Goal: Information Seeking & Learning: Learn about a topic

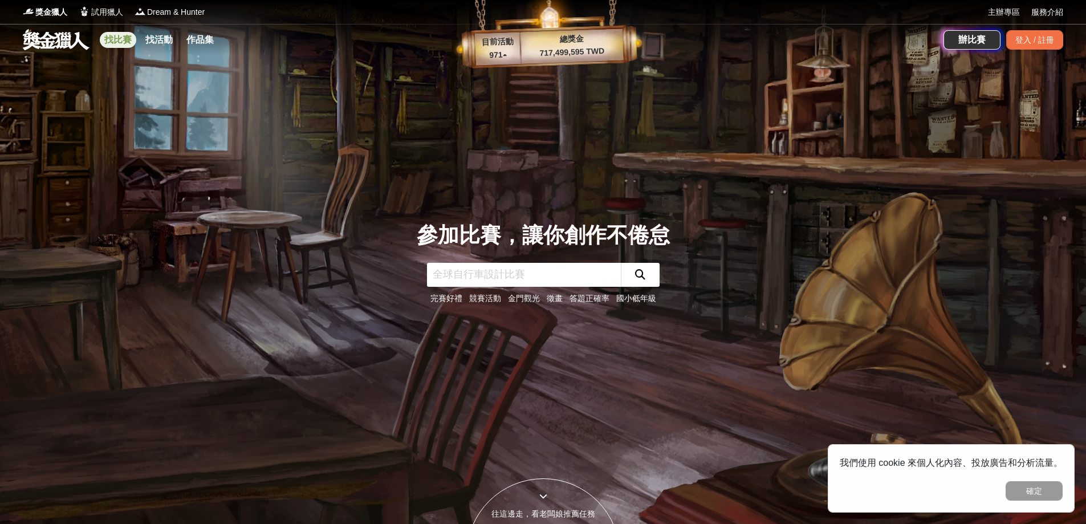
click at [121, 38] on link "找比賽" at bounding box center [118, 40] width 36 height 16
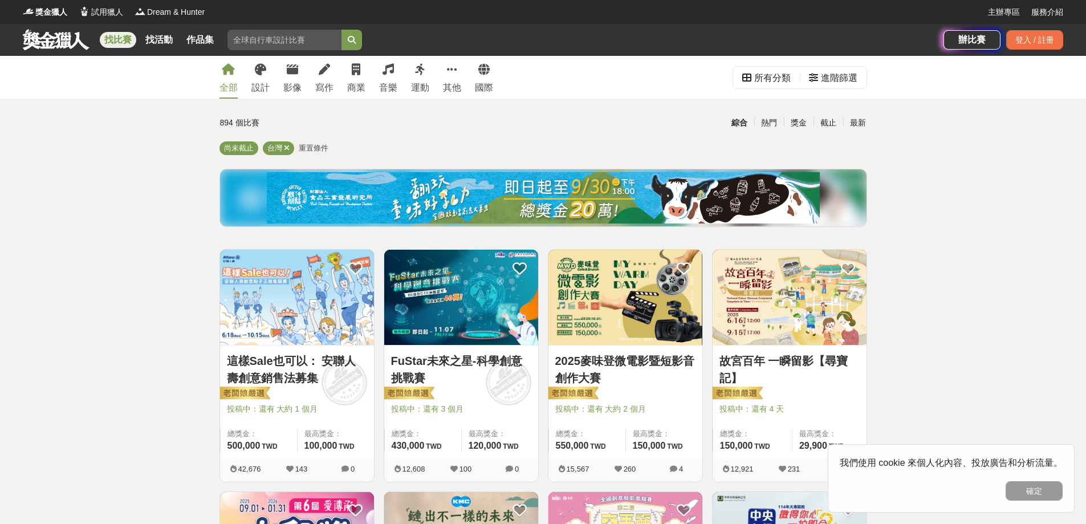
click at [301, 364] on link "這樣Sale也可以： 安聯人壽創意銷售法募集" at bounding box center [297, 369] width 140 height 34
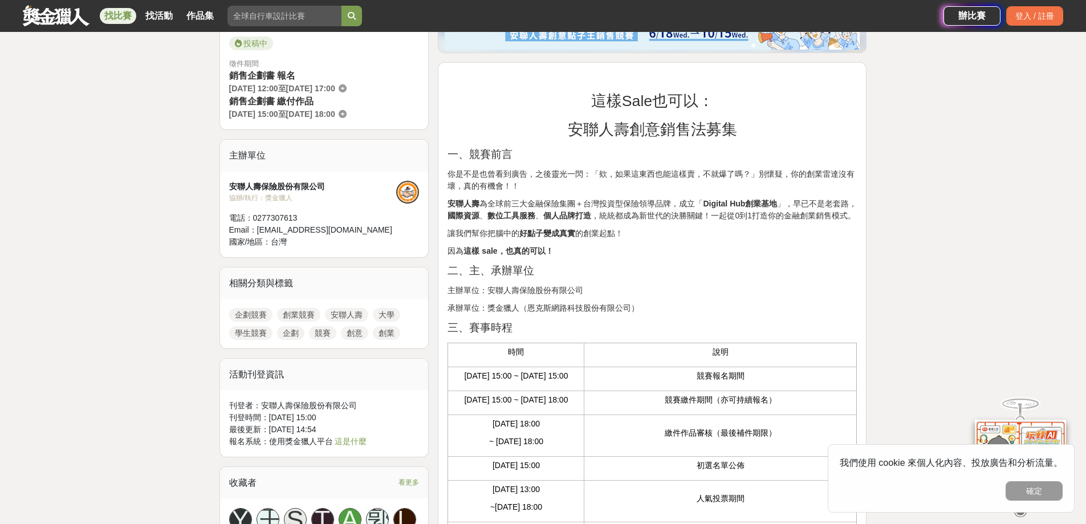
scroll to position [342, 0]
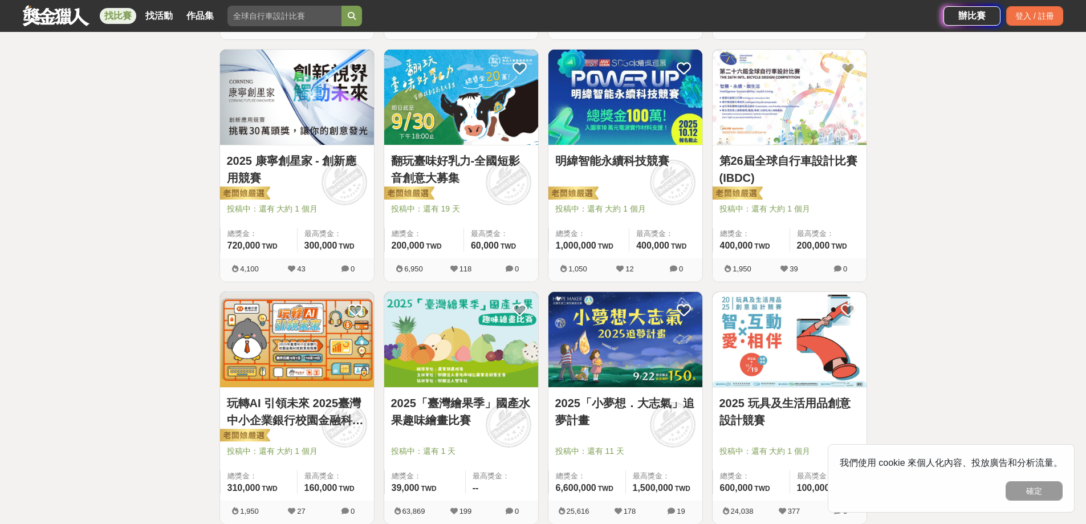
scroll to position [741, 0]
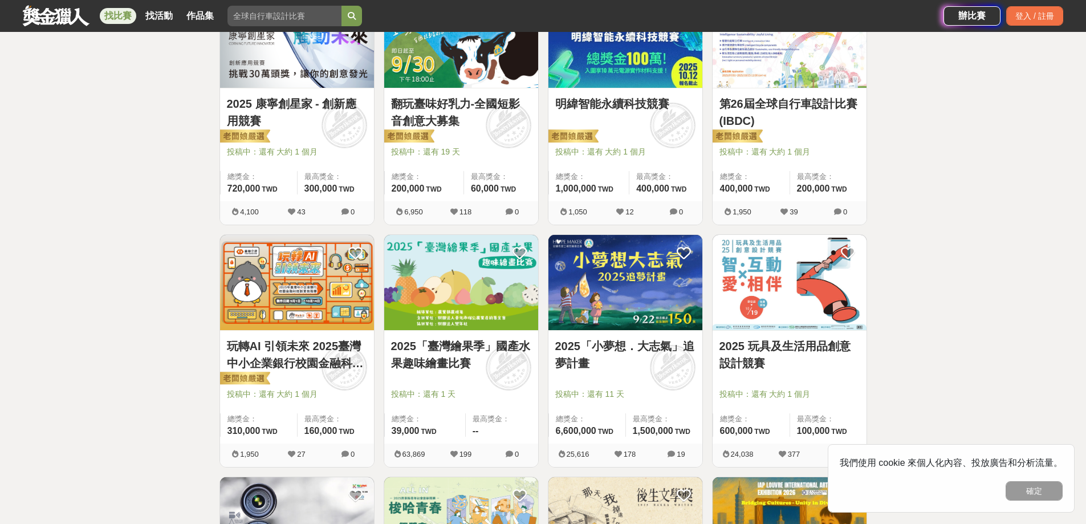
click at [284, 366] on link "玩轉AI 引領未來 2025臺灣中小企業銀行校園金融科技創意挑戰賽" at bounding box center [297, 354] width 140 height 34
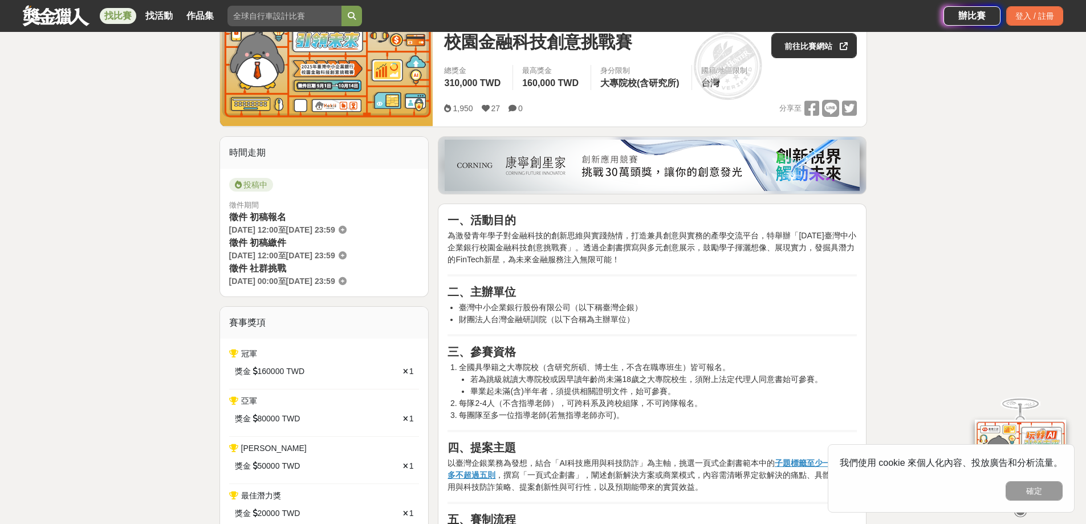
scroll to position [285, 0]
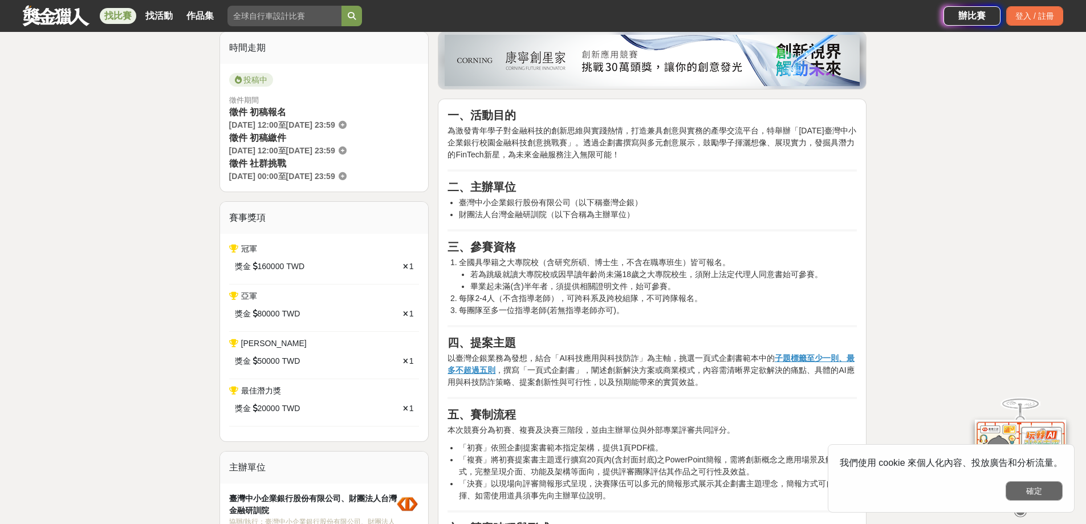
drag, startPoint x: 1025, startPoint y: 487, endPoint x: 995, endPoint y: 481, distance: 31.4
click at [1024, 488] on button "確定" at bounding box center [1033, 490] width 57 height 19
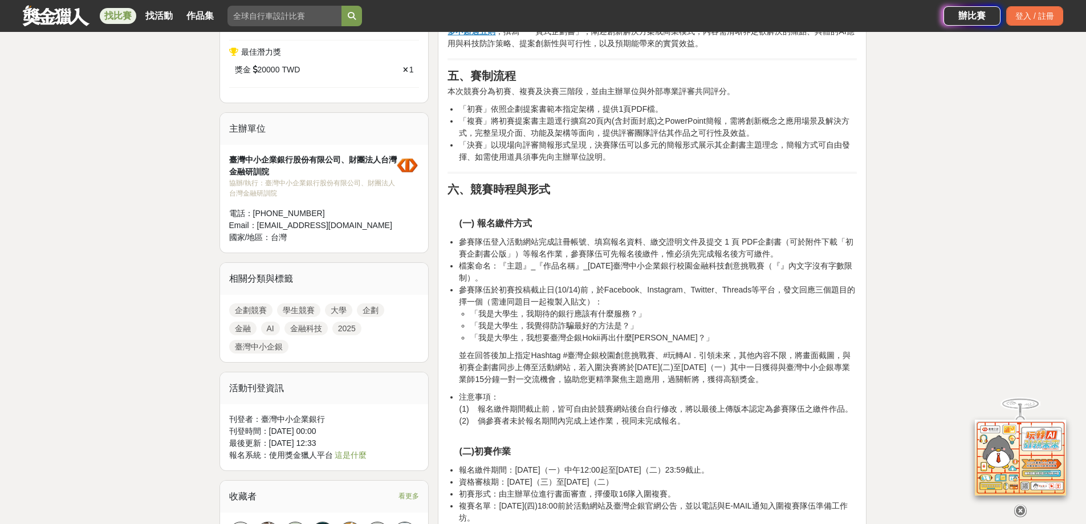
scroll to position [741, 0]
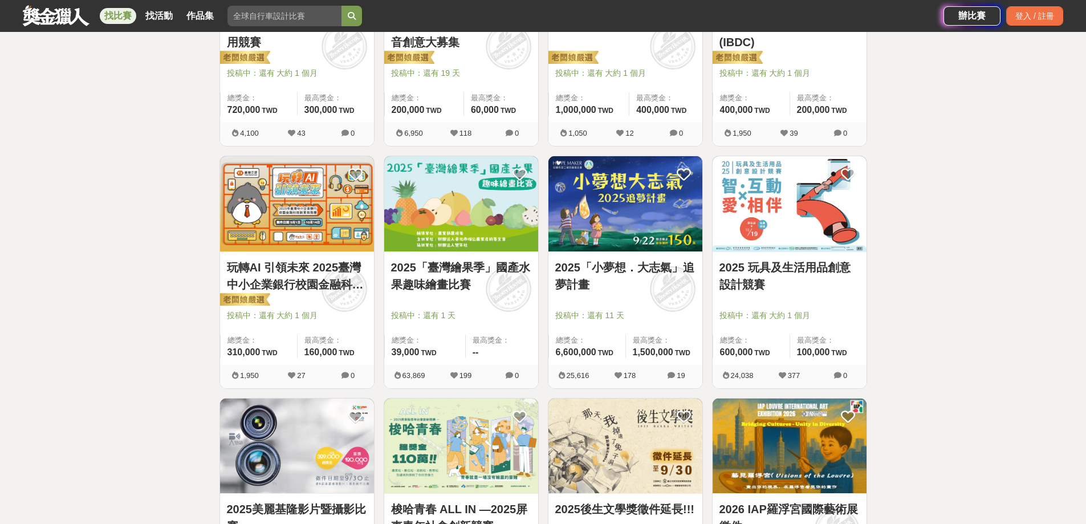
scroll to position [969, 0]
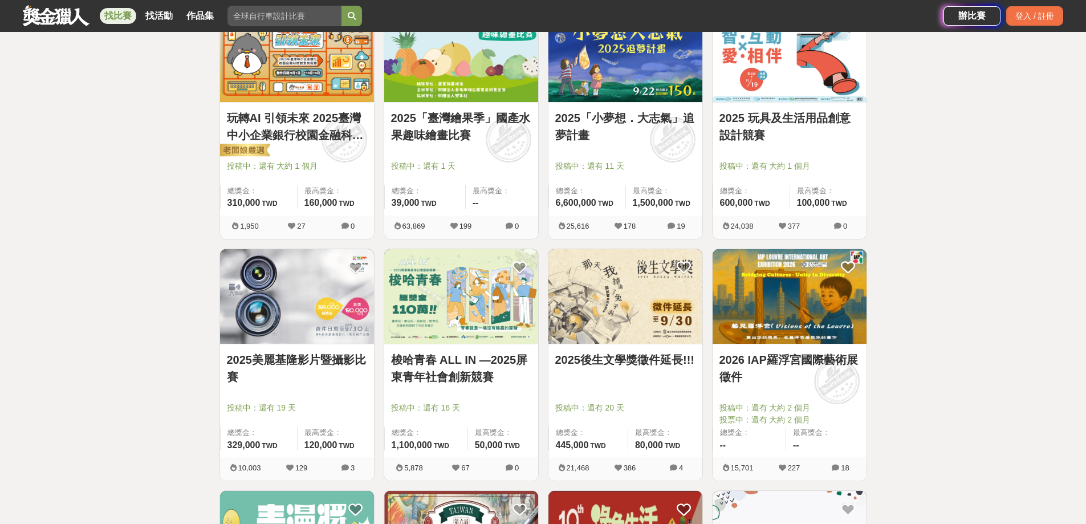
click at [430, 379] on link "梭哈青春 ALL IN —2025屏東青年社會創新競賽" at bounding box center [461, 368] width 140 height 34
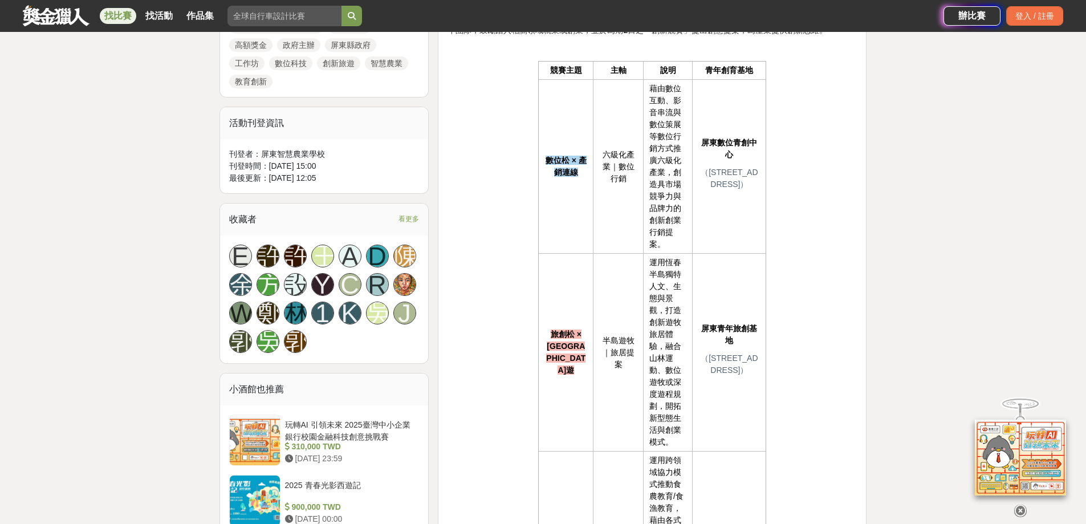
scroll to position [456, 0]
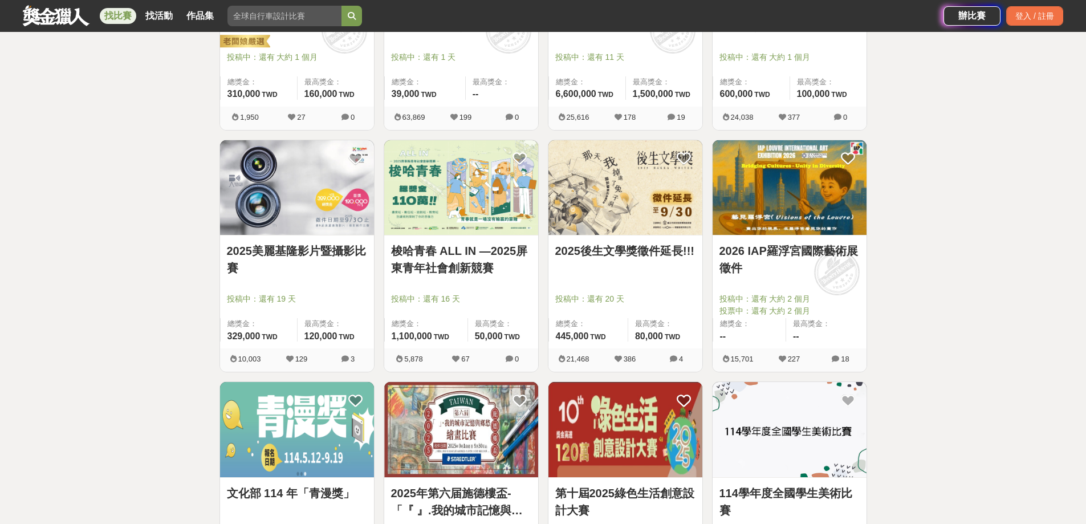
scroll to position [1197, 0]
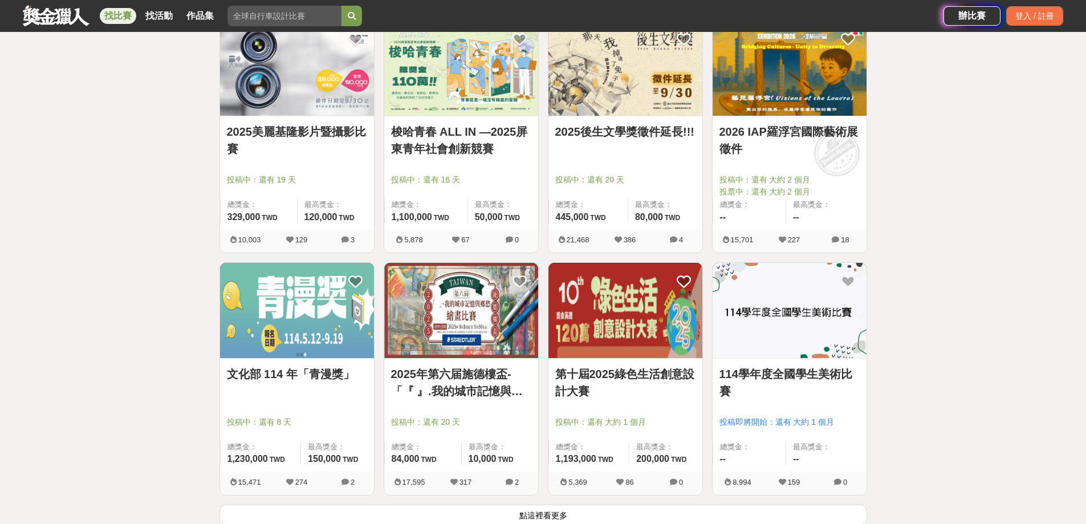
click at [638, 374] on link "第十屆2025綠色生活創意設計大賽" at bounding box center [625, 382] width 140 height 34
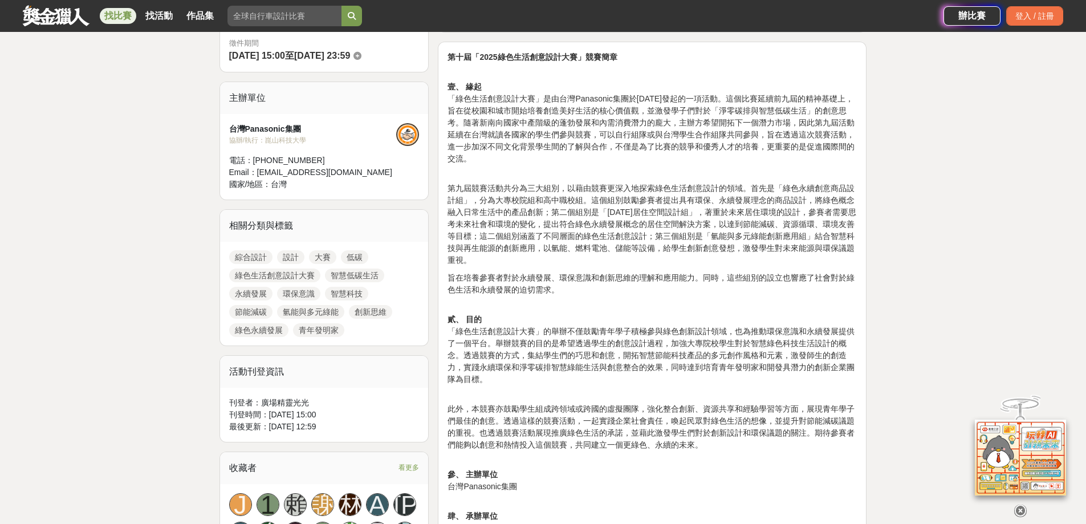
scroll to position [342, 0]
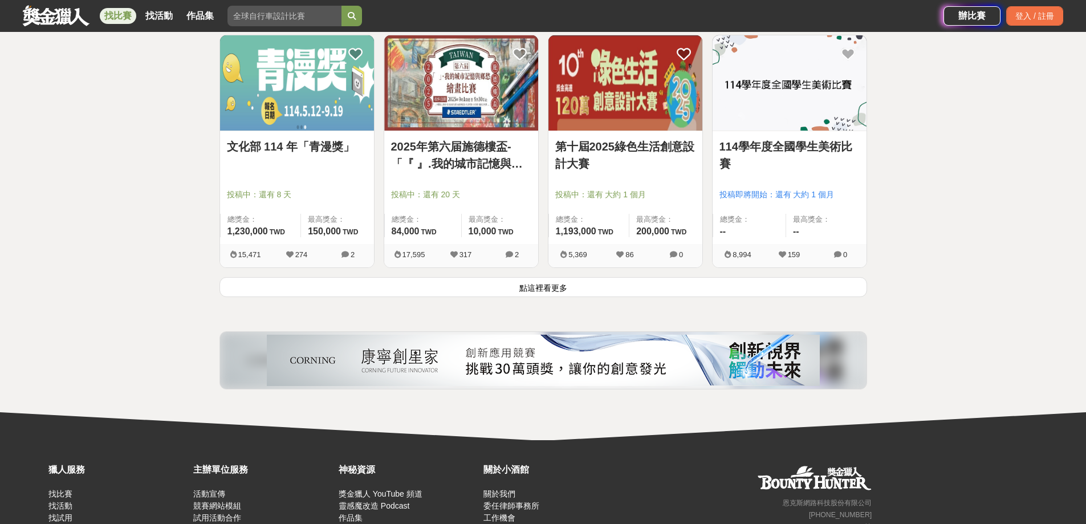
scroll to position [1425, 0]
click at [547, 292] on button "點這裡看更多" at bounding box center [543, 286] width 648 height 20
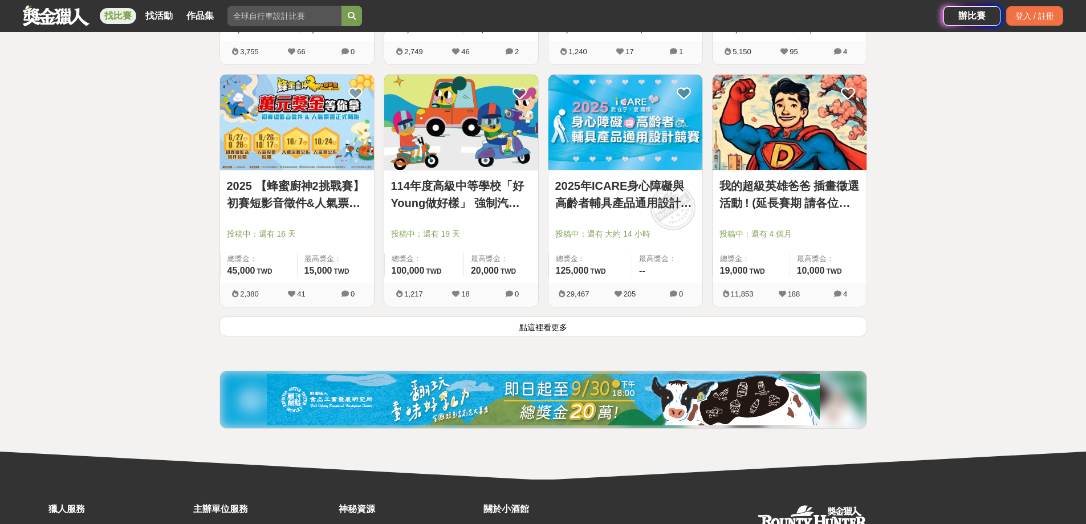
scroll to position [2953, 0]
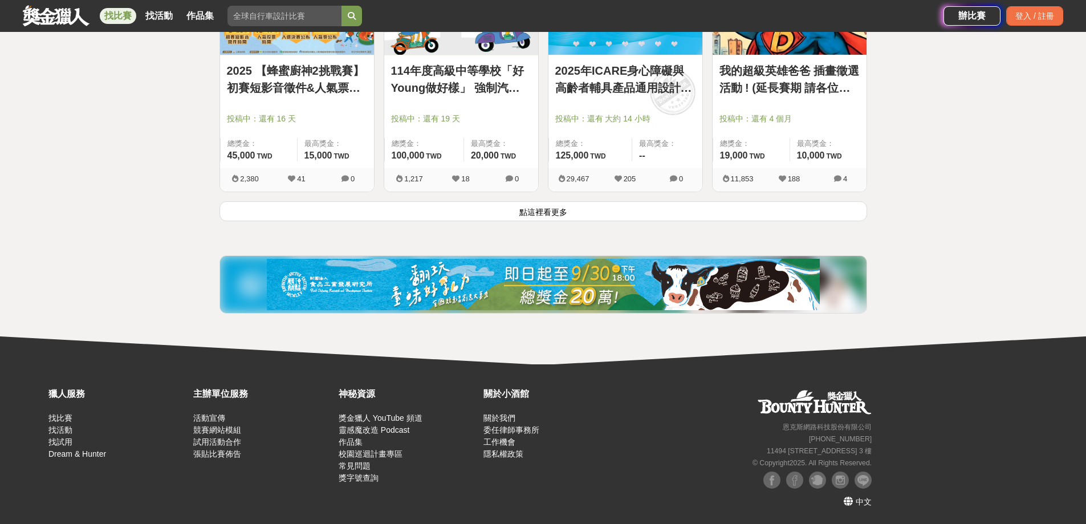
click at [539, 207] on button "點這裡看更多" at bounding box center [543, 211] width 648 height 20
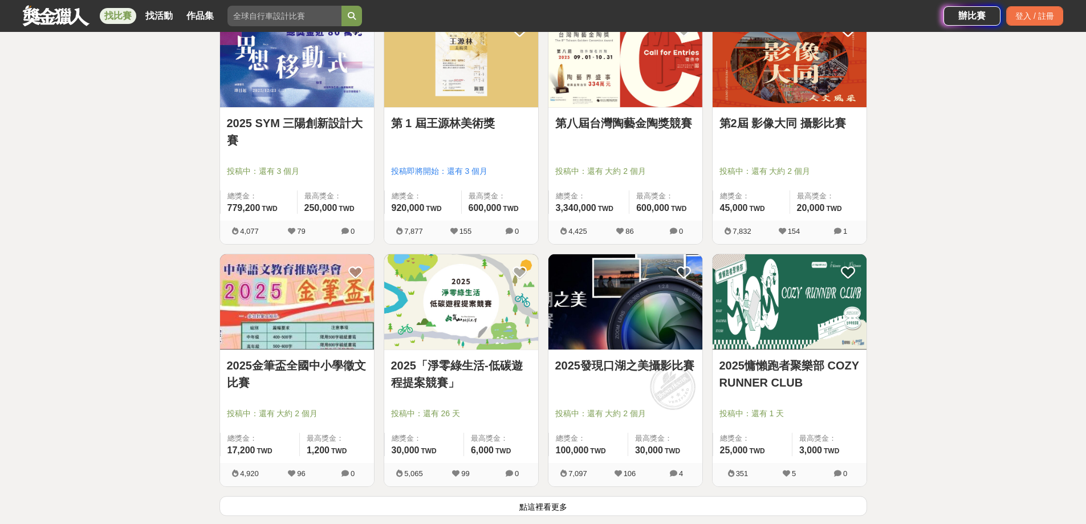
scroll to position [4150, 0]
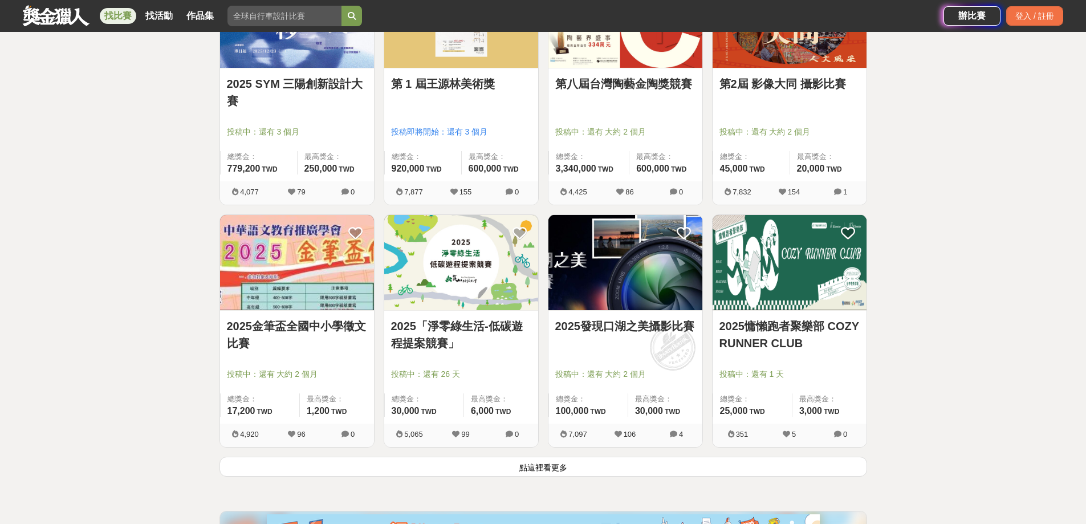
click at [462, 324] on link "2025「淨零綠生活-低碳遊程提案競賽」" at bounding box center [461, 334] width 140 height 34
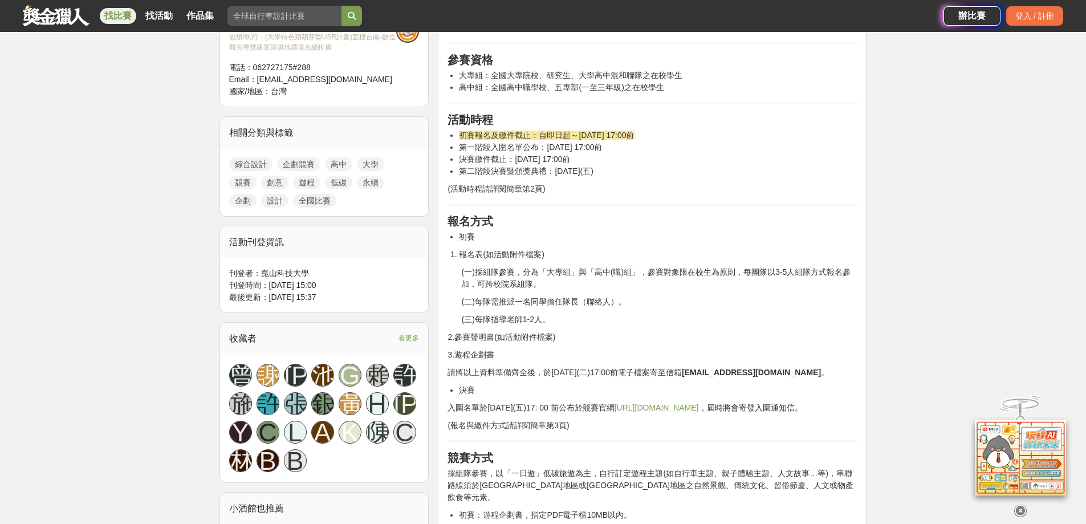
scroll to position [570, 0]
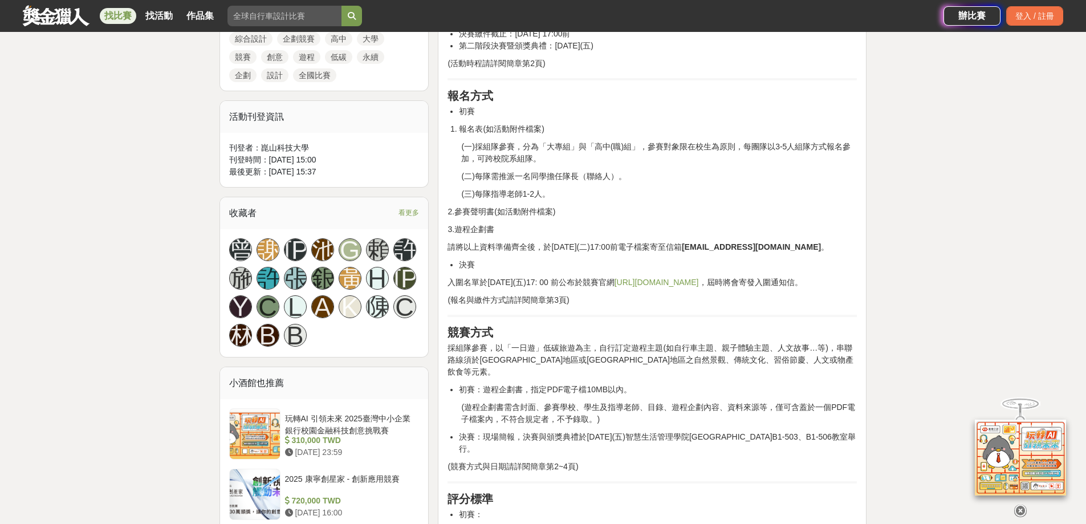
click at [682, 398] on div "活動簡介 崑山科技大學智慧生活管理學院為培育對在地發展能創造價值的人才，致力推動教育部「大學社會責任 USR 實踐計畫」，特辦理2025「淨零綠生活-低碳遊程…" at bounding box center [651, 492] width 409 height 1338
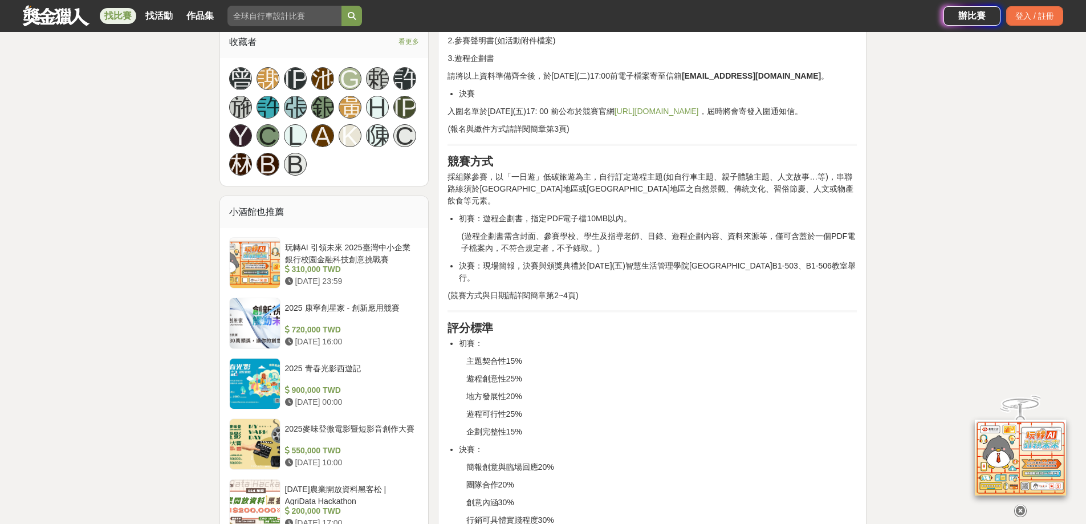
scroll to position [513, 0]
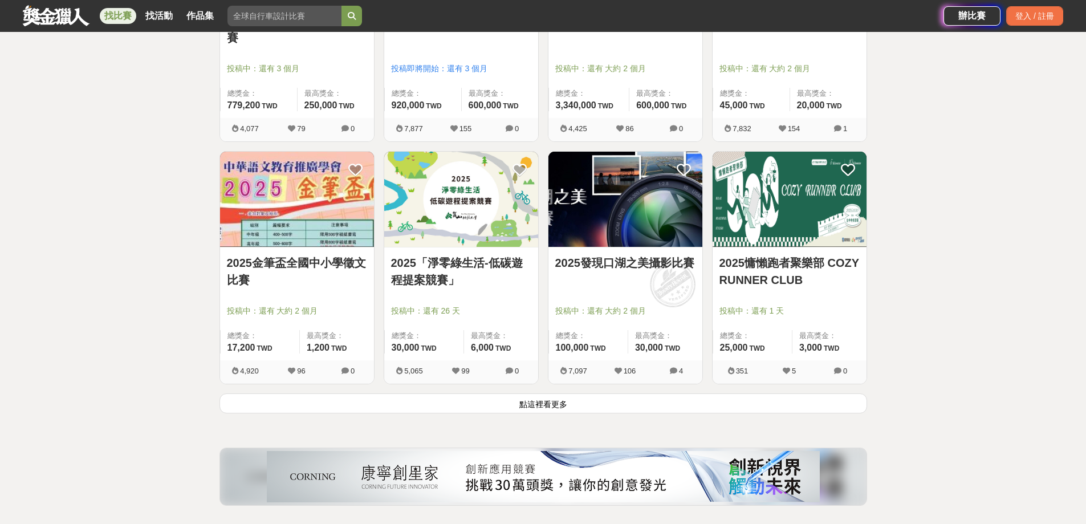
scroll to position [4378, 0]
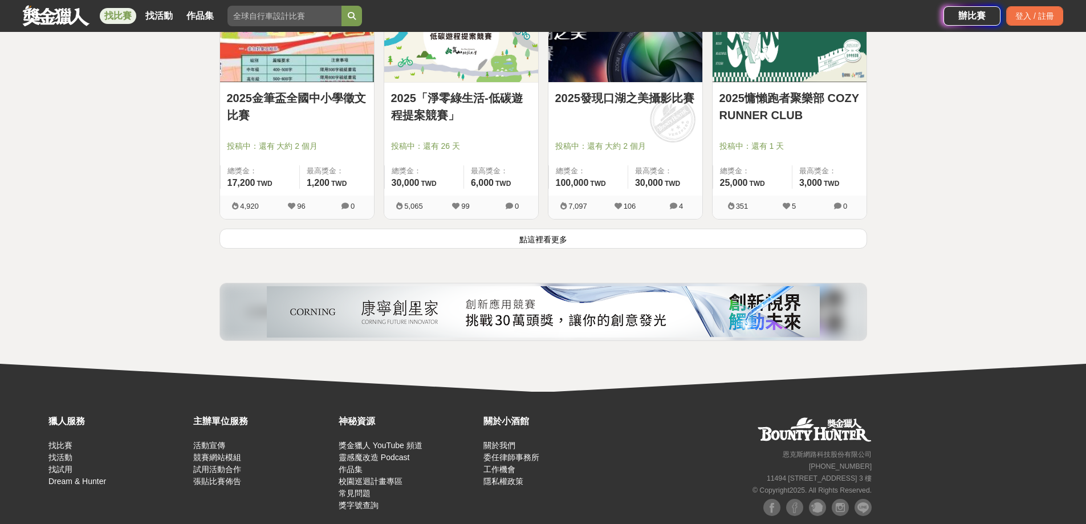
click at [540, 243] on button "點這裡看更多" at bounding box center [543, 239] width 648 height 20
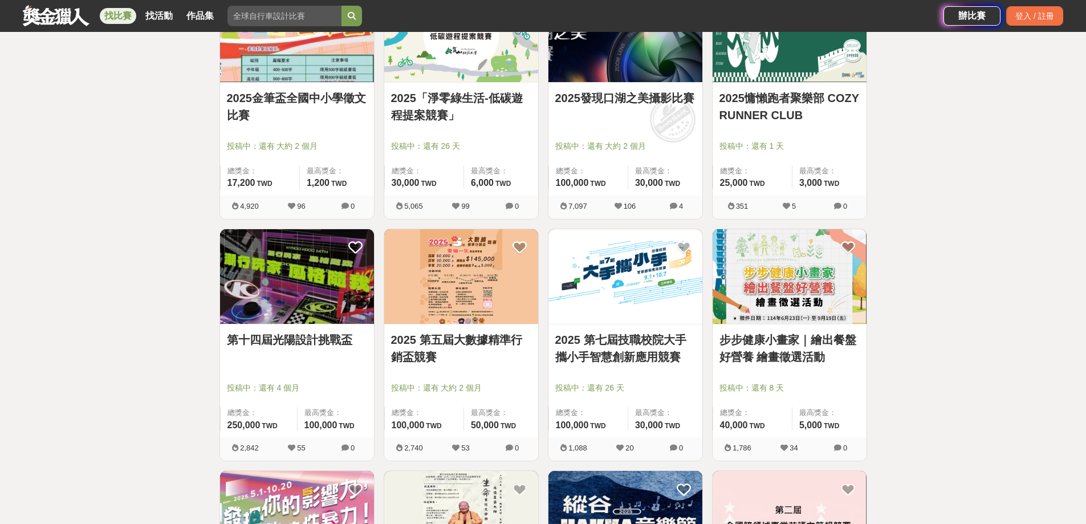
click at [464, 302] on img at bounding box center [461, 276] width 154 height 95
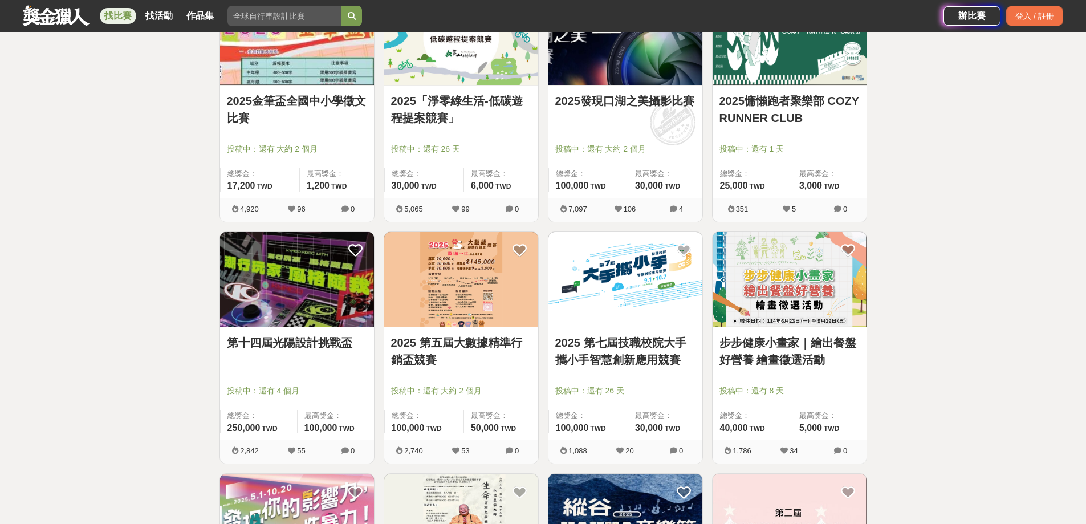
scroll to position [4378, 0]
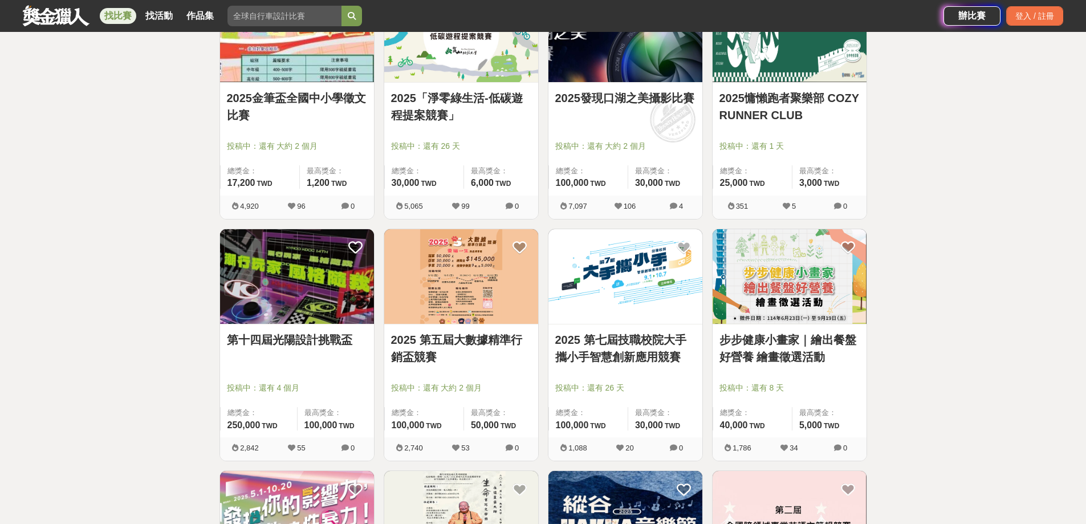
click at [623, 359] on link "2025 第七屆技職校院大手攜小手智慧創新應用競賽" at bounding box center [625, 348] width 140 height 34
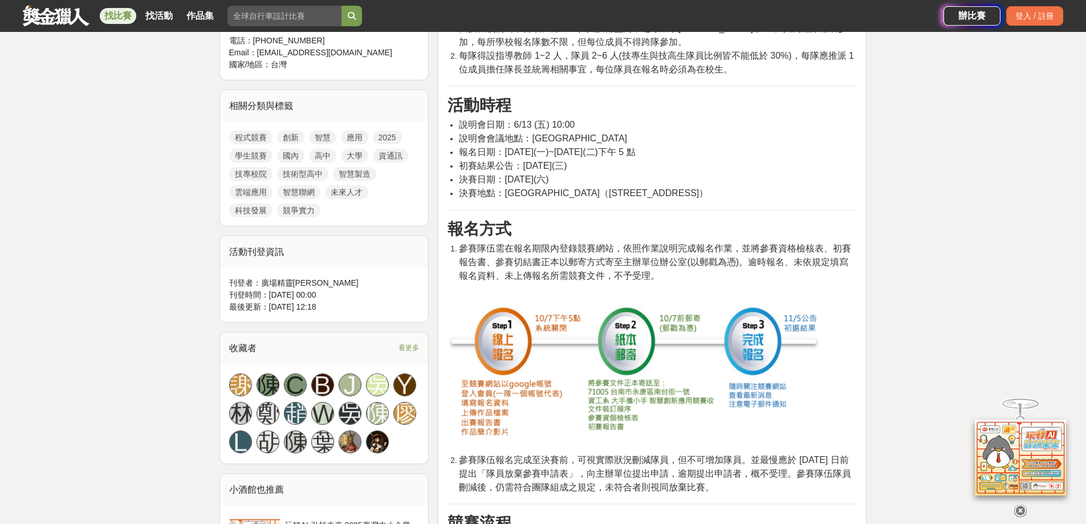
scroll to position [456, 0]
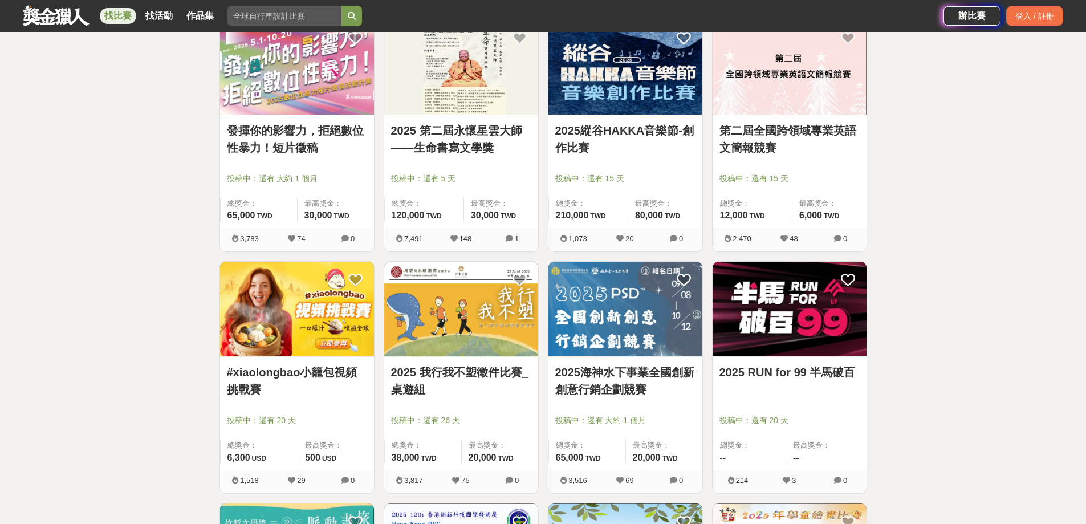
scroll to position [4834, 0]
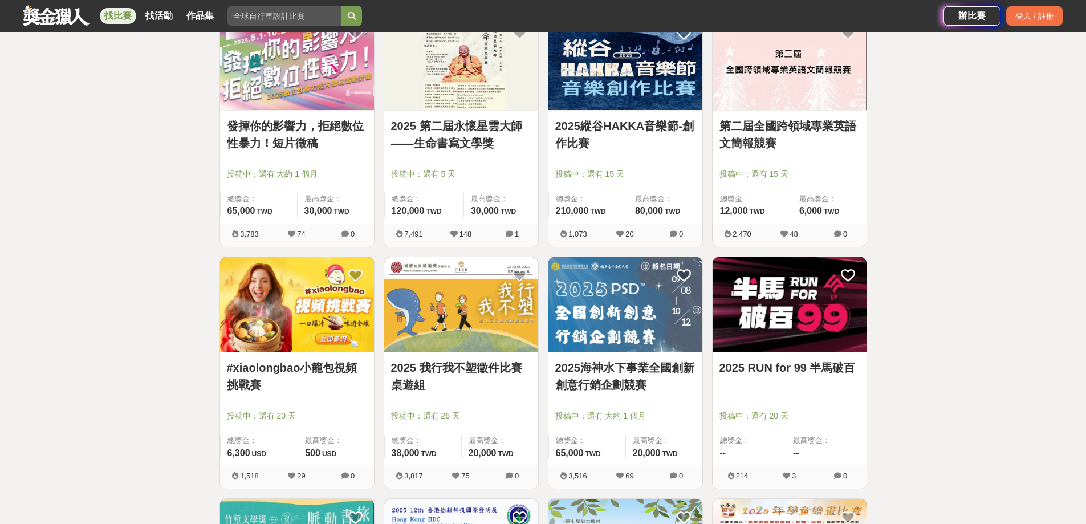
click at [648, 328] on img at bounding box center [625, 304] width 154 height 95
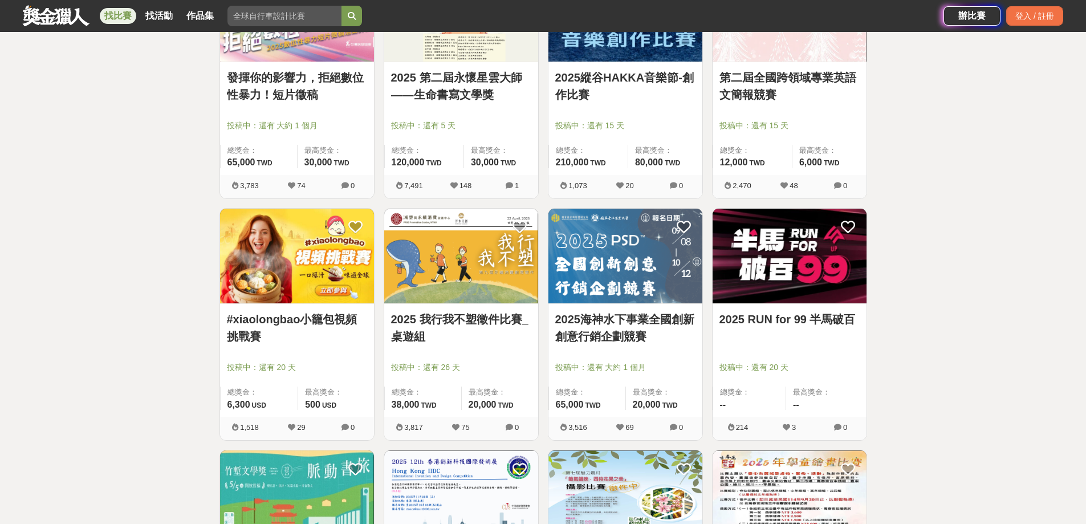
scroll to position [5005, 0]
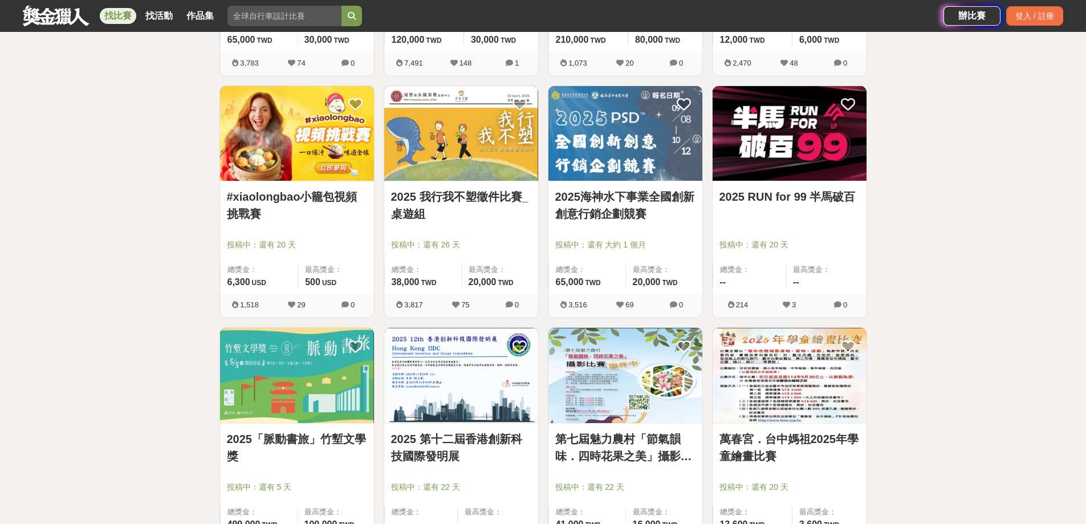
click at [576, 214] on link "2025海神水下事業全國創新創意行銷企劃競賽" at bounding box center [625, 205] width 140 height 34
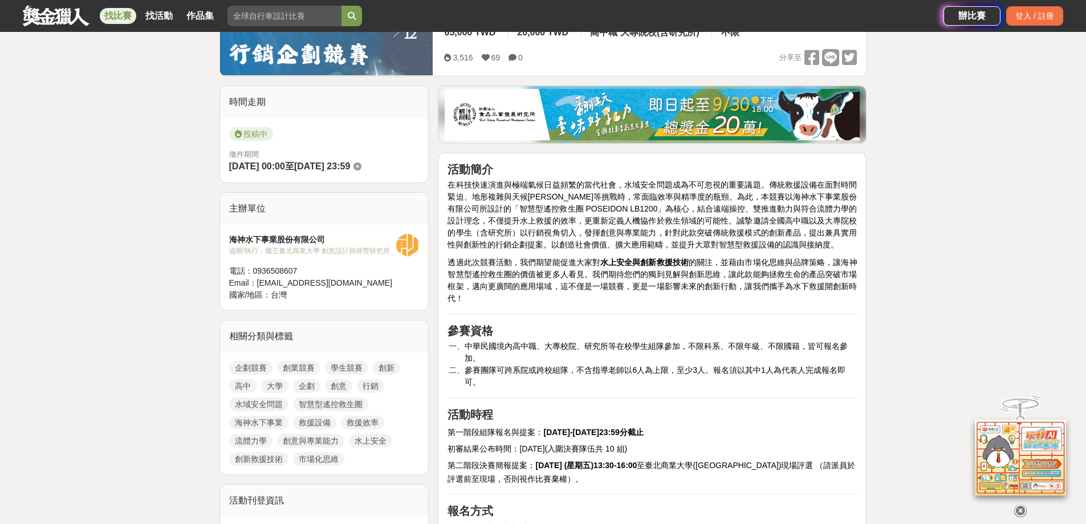
scroll to position [228, 0]
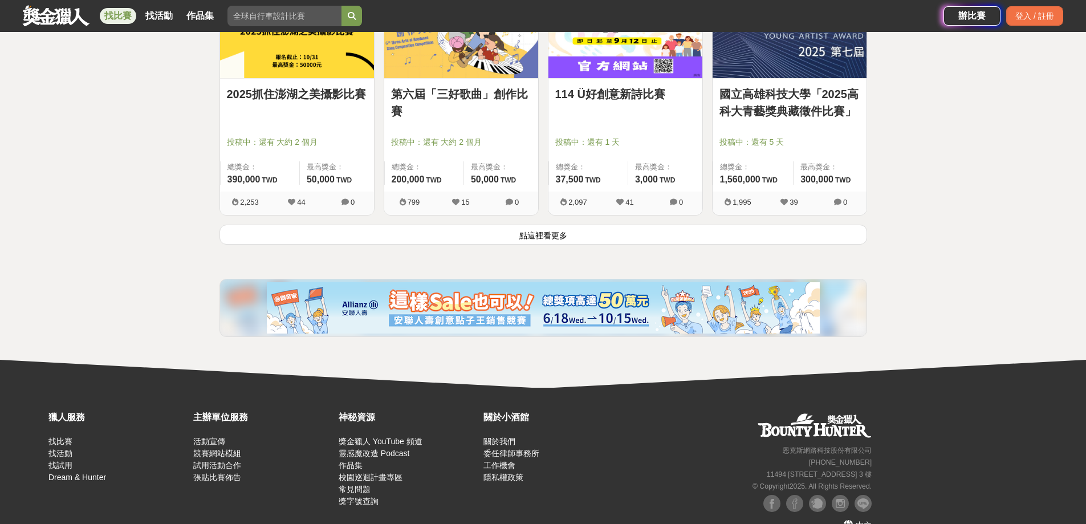
scroll to position [5857, 0]
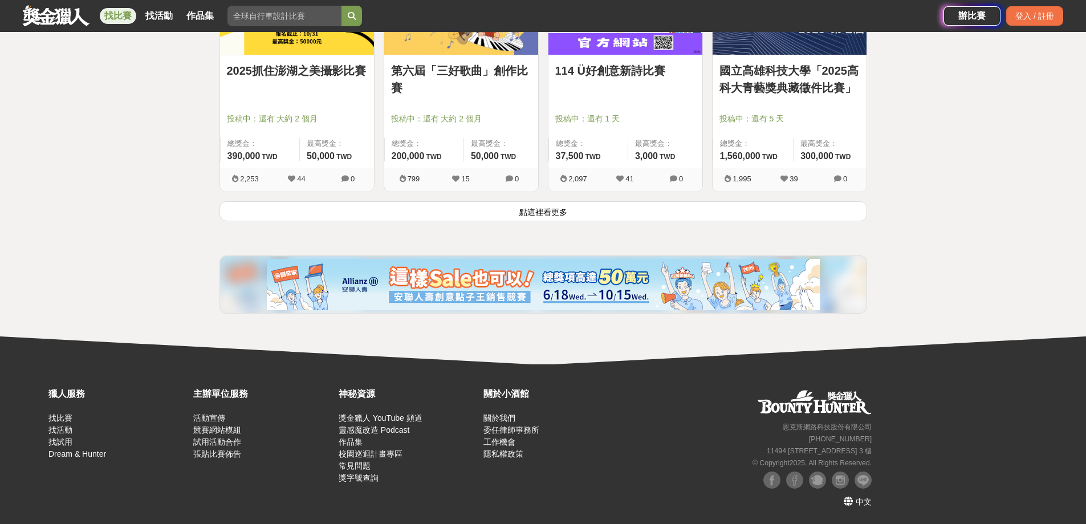
click at [550, 213] on button "點這裡看更多" at bounding box center [543, 211] width 648 height 20
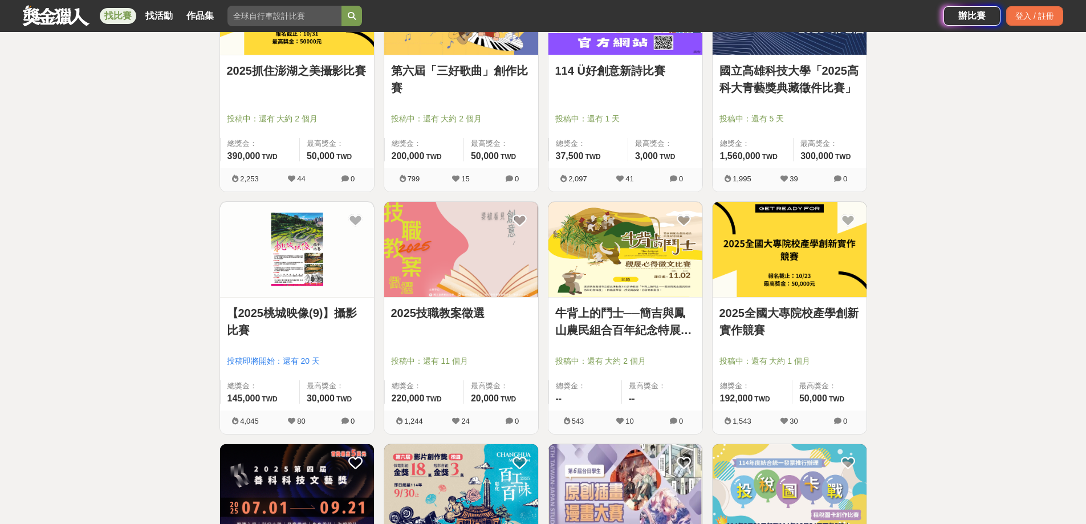
click at [461, 315] on link "2025技職教案徵選" at bounding box center [461, 312] width 140 height 17
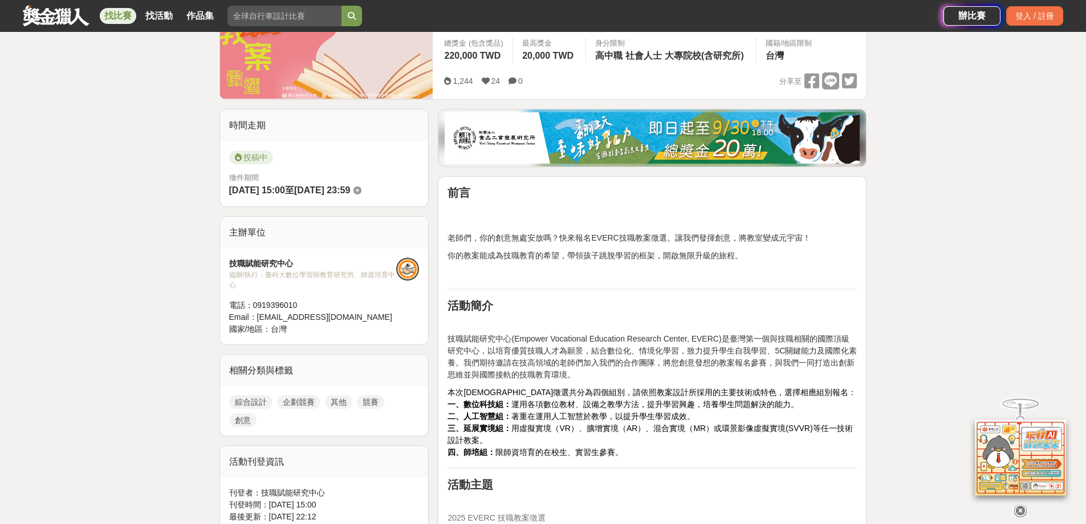
scroll to position [228, 0]
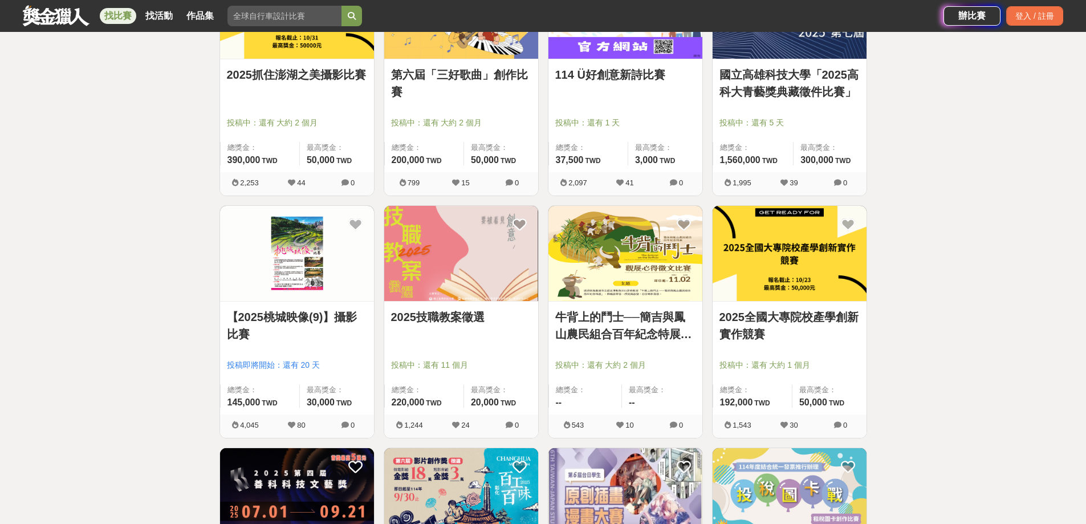
scroll to position [5857, 0]
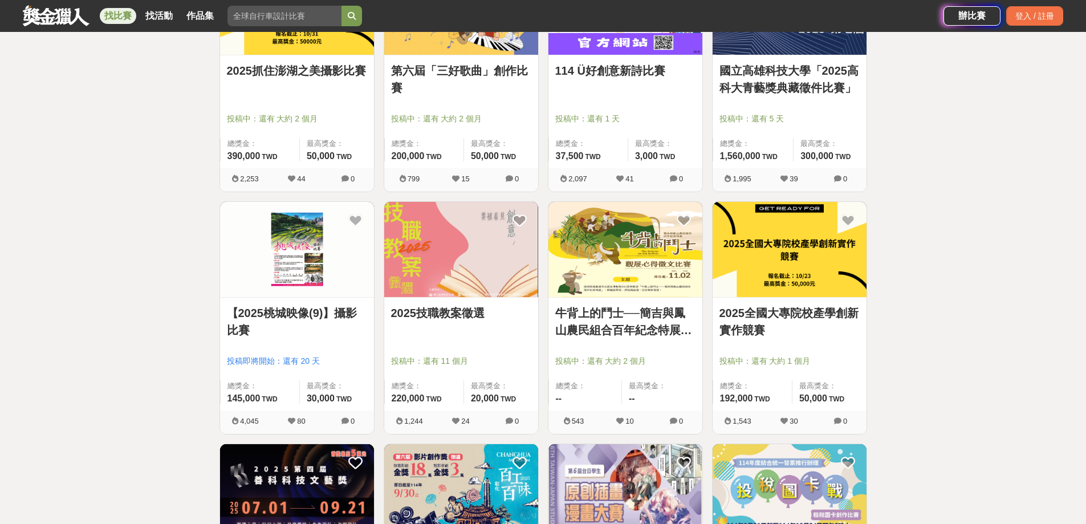
click at [748, 312] on link "2025全國大專院校產學創新實作競賽" at bounding box center [789, 321] width 140 height 34
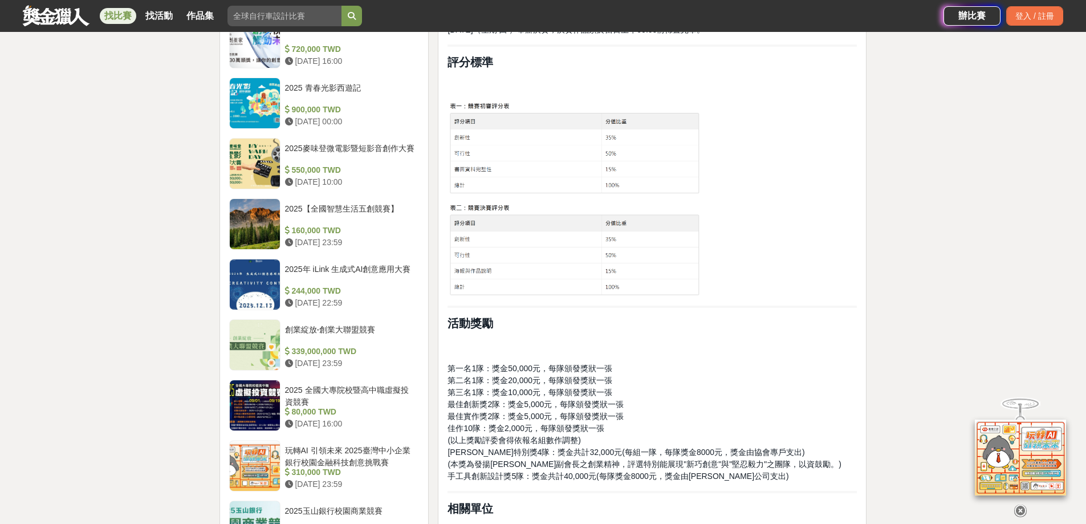
scroll to position [1083, 0]
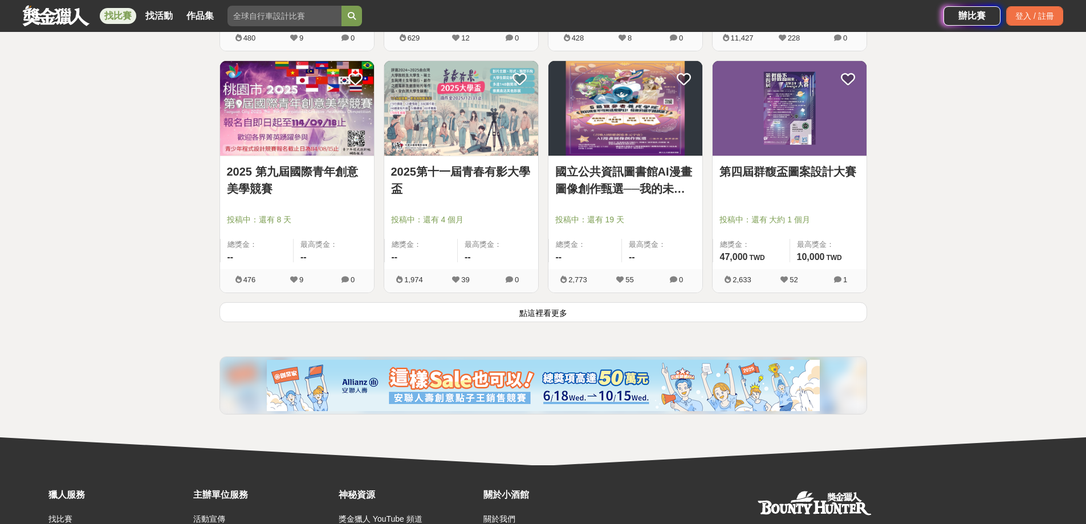
scroll to position [7225, 0]
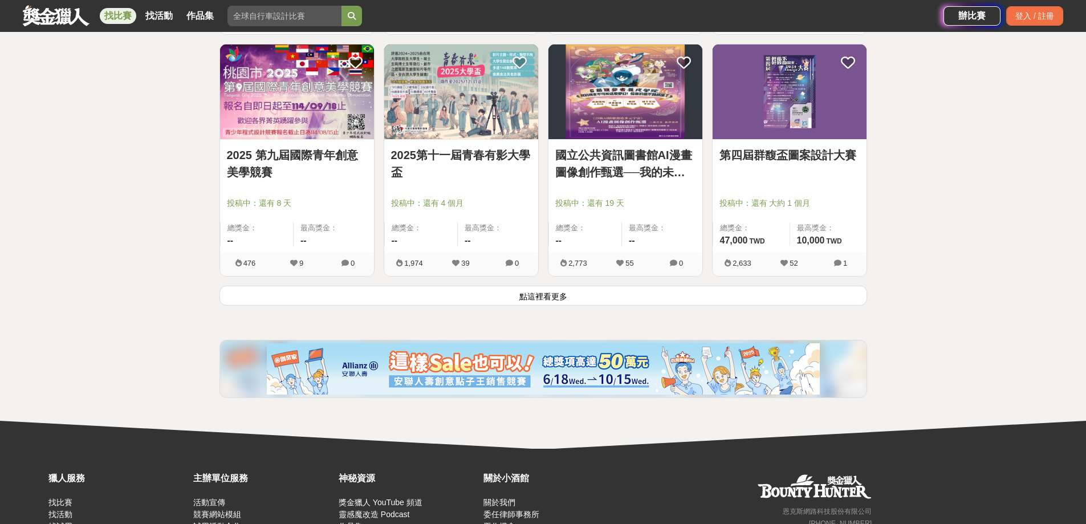
click at [534, 299] on button "點這裡看更多" at bounding box center [543, 296] width 648 height 20
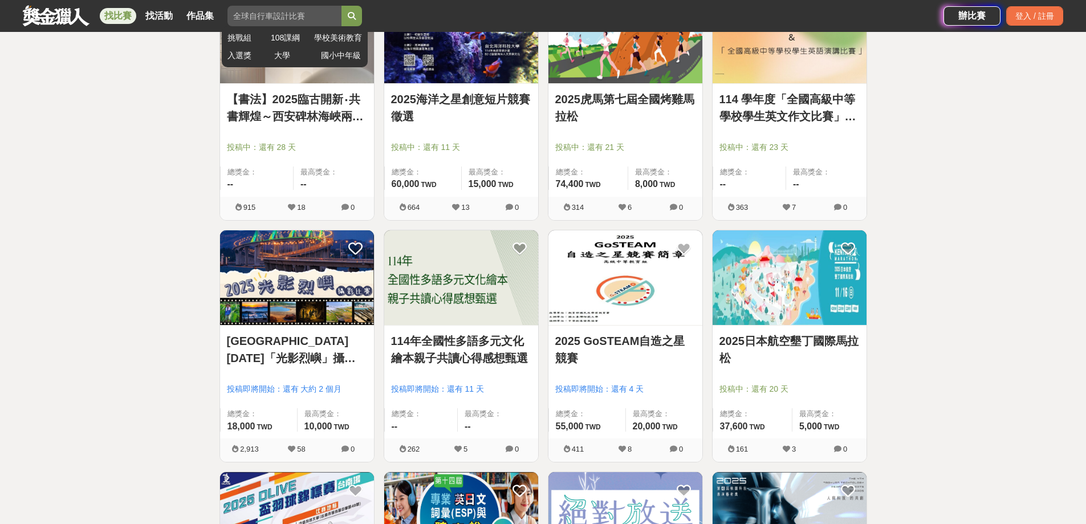
scroll to position [8249, 0]
click at [251, 15] on input "search" at bounding box center [284, 16] width 114 height 21
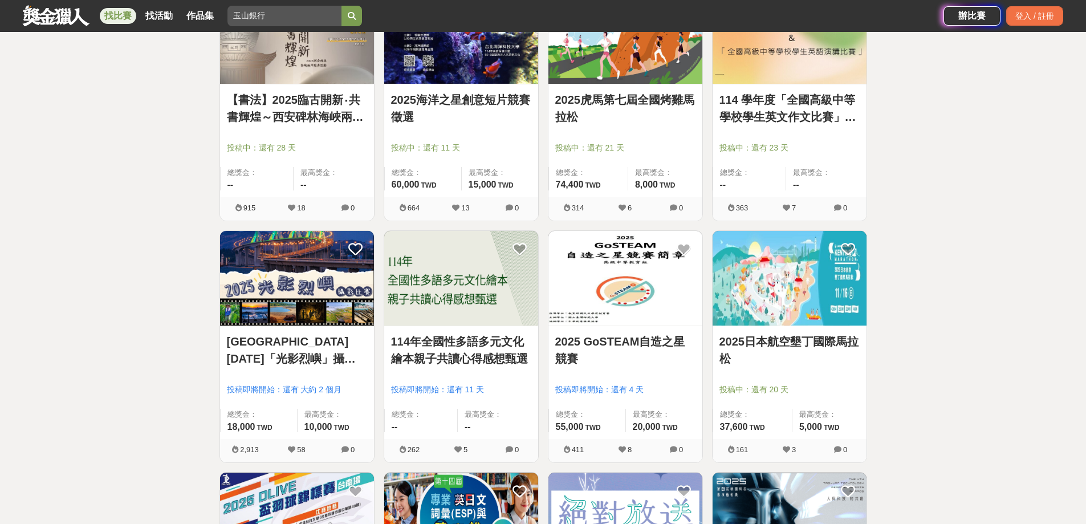
type input "玉山銀行"
click at [341, 6] on button "submit" at bounding box center [351, 16] width 21 height 21
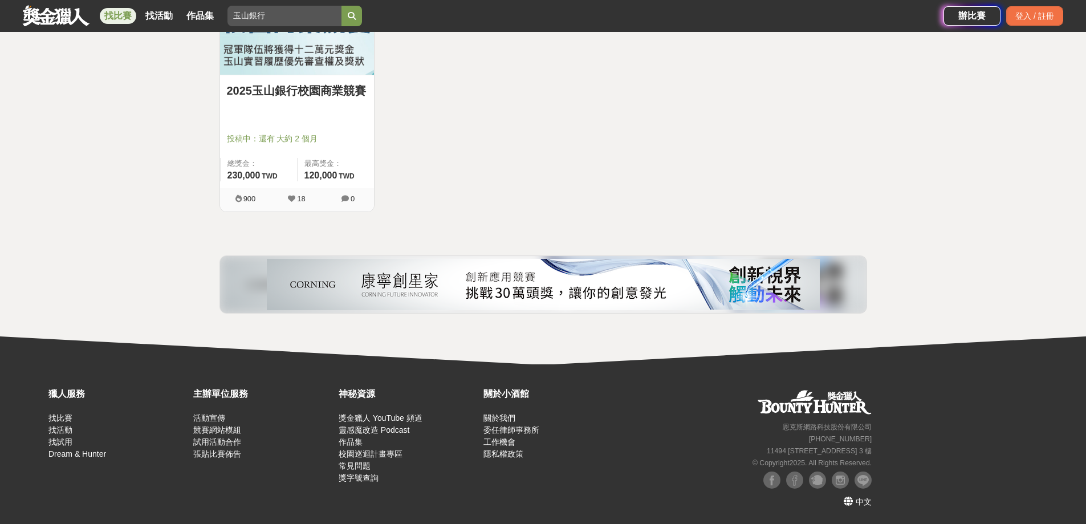
scroll to position [156, 0]
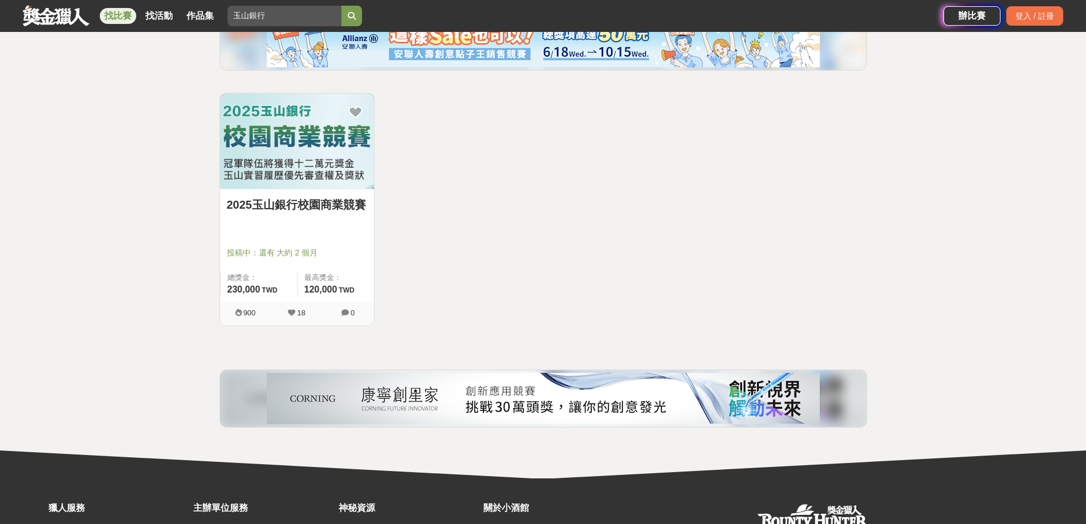
click at [274, 133] on img at bounding box center [297, 140] width 154 height 95
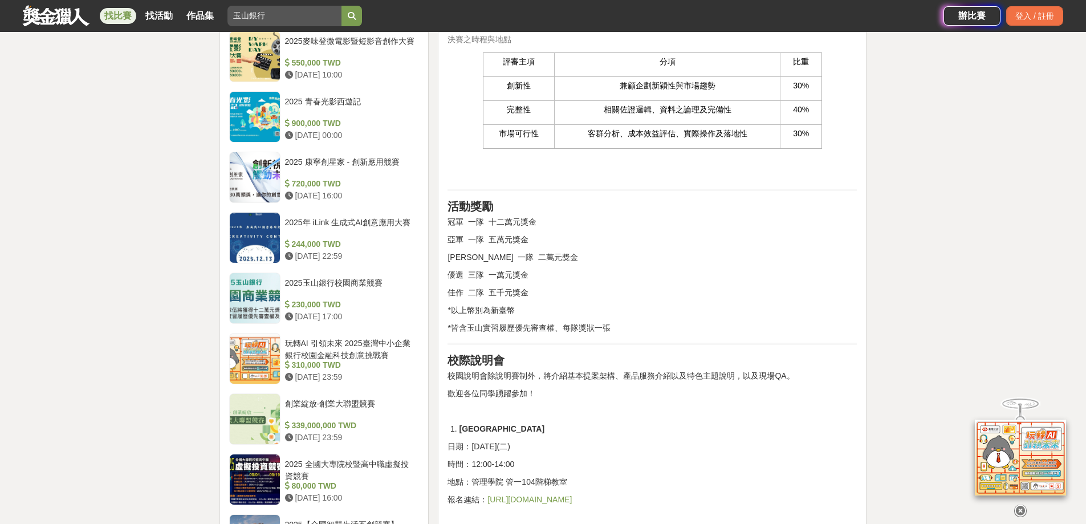
scroll to position [1026, 0]
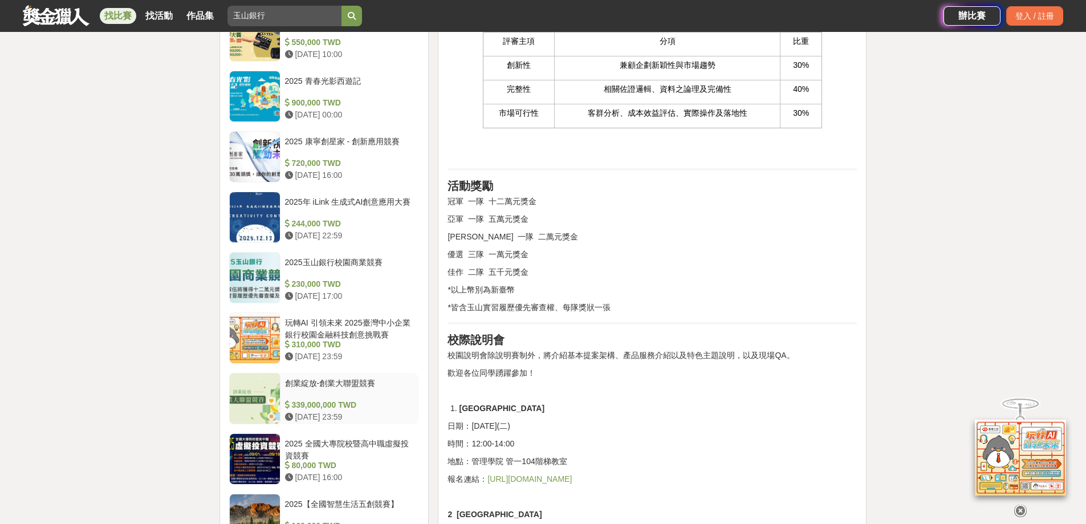
click at [308, 379] on div "創業綻放-創業大聯盟競賽" at bounding box center [350, 388] width 130 height 22
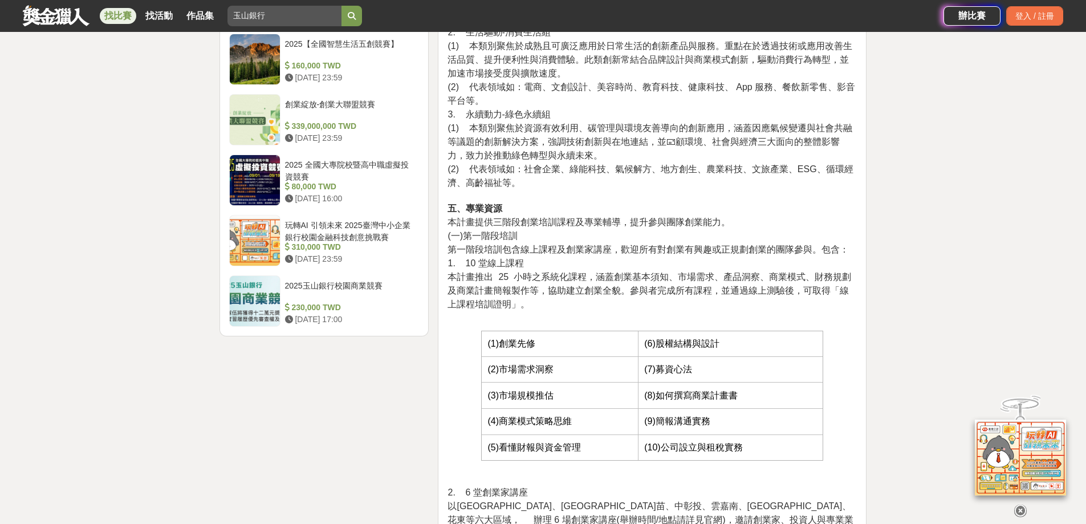
scroll to position [1419, 0]
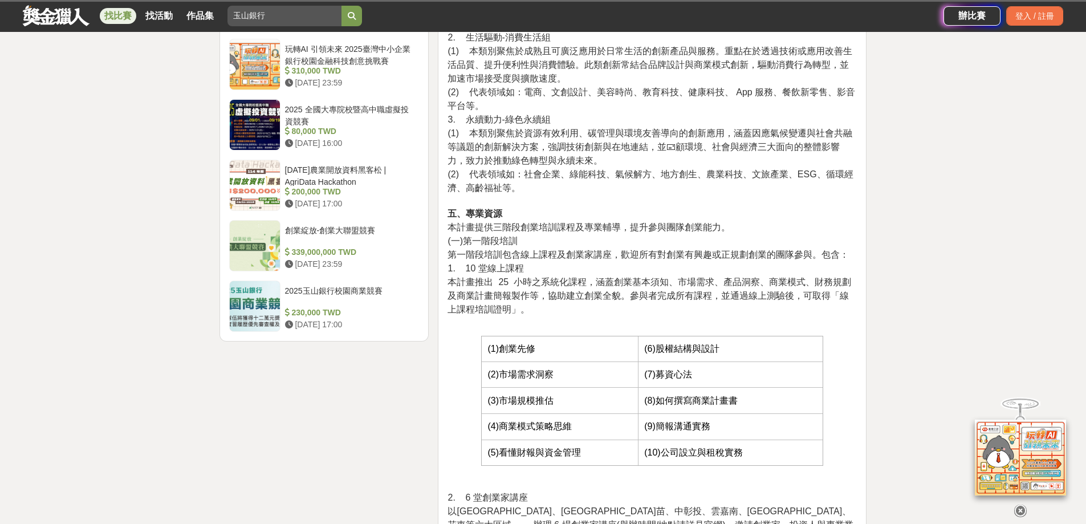
scroll to position [1418, 0]
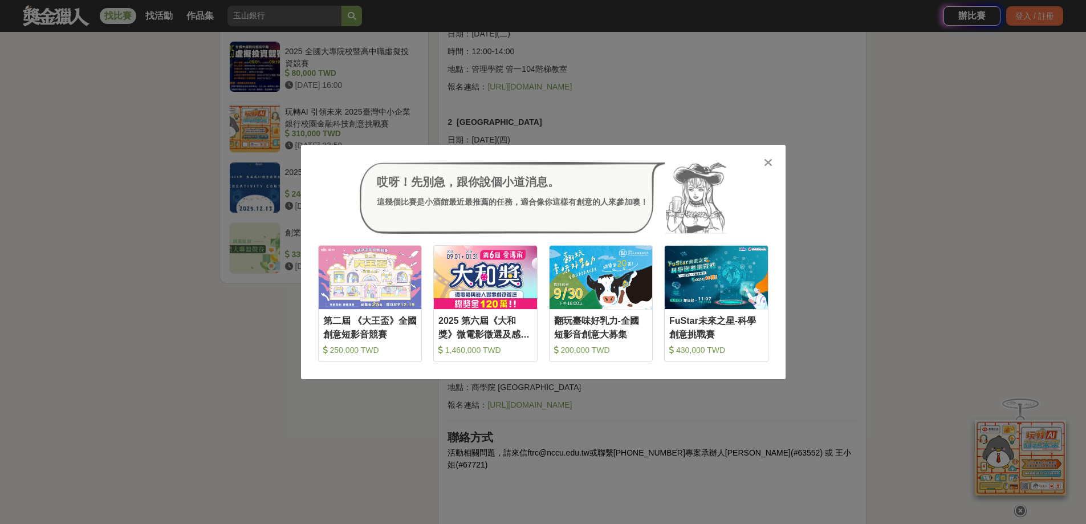
click at [767, 162] on icon at bounding box center [768, 162] width 9 height 11
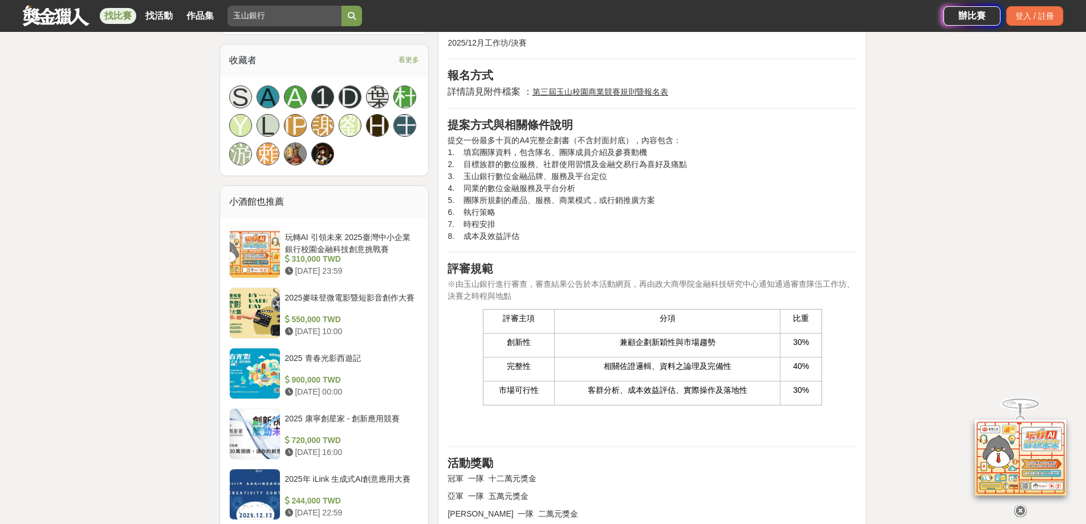
scroll to position [677, 0]
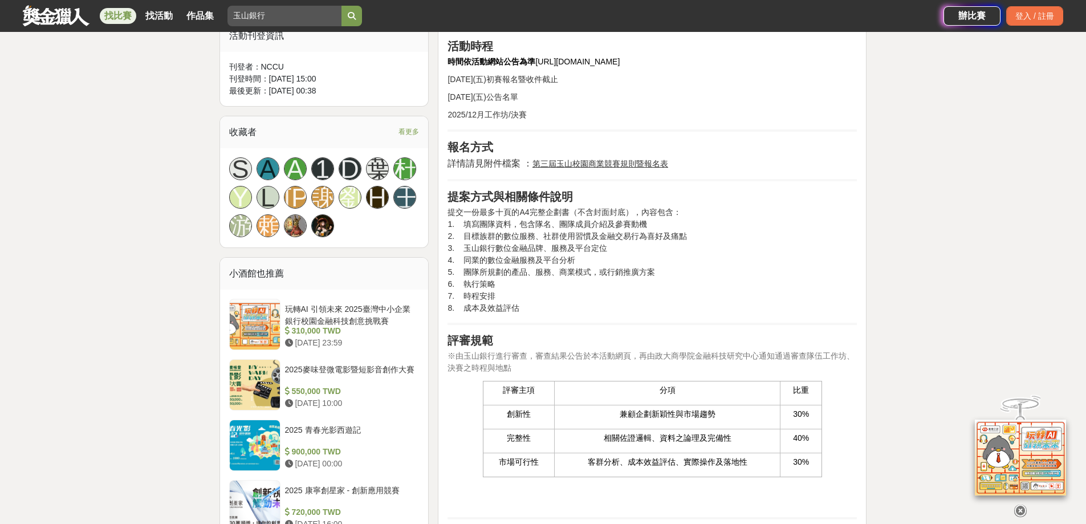
click at [611, 251] on p "提交一份最多十頁的A4完整企劃書（不含封面封底），內容包含： 1. 填寫團隊資料，包含隊名、團隊成員介紹及參賽動機 2. 目標族群的數位服務、社群使用習慣及金…" at bounding box center [651, 260] width 409 height 108
click at [585, 260] on p "提交一份最多十頁的A4完整企劃書（不含封面封底），內容包含： 1. 填寫團隊資料，包含隊名、團隊成員介紹及參賽動機 2. 目標族群的數位服務、社群使用習慣及金…" at bounding box center [651, 260] width 409 height 108
drag, startPoint x: 461, startPoint y: 258, endPoint x: 579, endPoint y: 272, distance: 118.8
click at [584, 272] on p "提交一份最多十頁的A4完整企劃書（不含封面封底），內容包含： 1. 填寫團隊資料，包含隊名、團隊成員介紹及參賽動機 2. 目標族群的數位服務、社群使用習慣及金…" at bounding box center [651, 260] width 409 height 108
drag, startPoint x: 462, startPoint y: 242, endPoint x: 625, endPoint y: 262, distance: 164.3
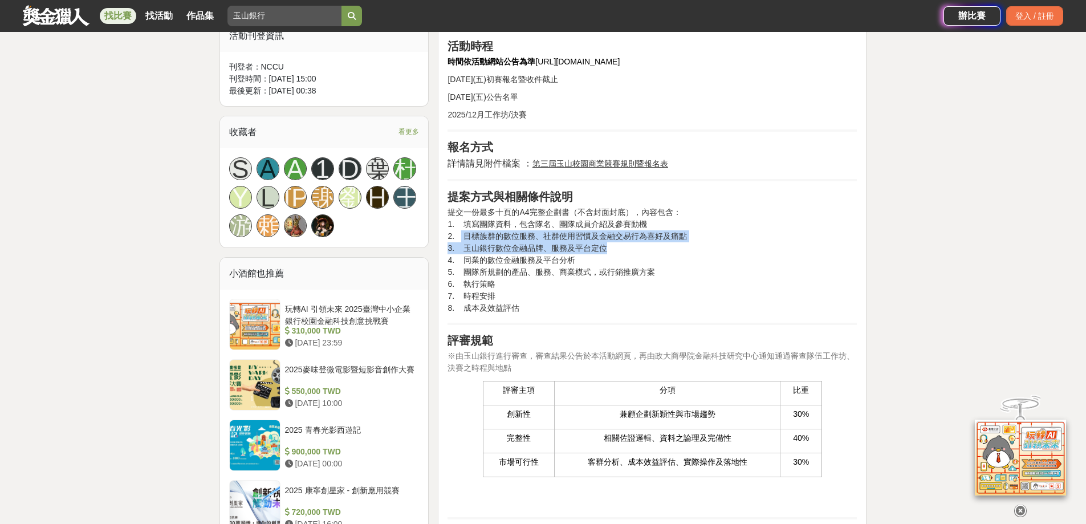
click at [623, 254] on p "提交一份最多十頁的A4完整企劃書（不含封面封底），內容包含： 1. 填寫團隊資料，包含隊名、團隊成員介紹及參賽動機 2. 目標族群的數位服務、社群使用習慣及金…" at bounding box center [651, 260] width 409 height 108
click at [625, 262] on p "提交一份最多十頁的A4完整企劃書（不含封面封底），內容包含： 1. 填寫團隊資料，包含隊名、團隊成員介紹及參賽動機 2. 目標族群的數位服務、社群使用習慣及金…" at bounding box center [651, 260] width 409 height 108
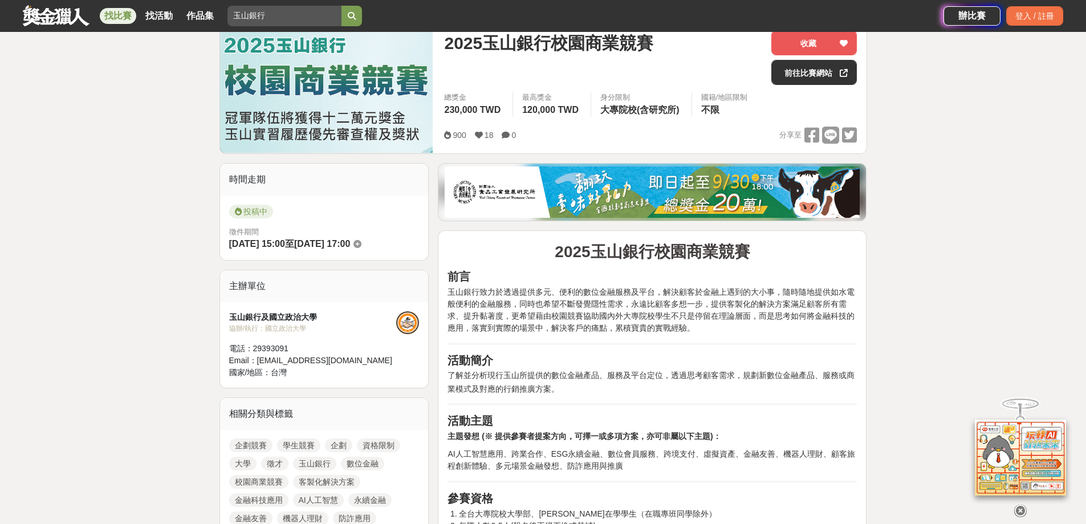
scroll to position [0, 0]
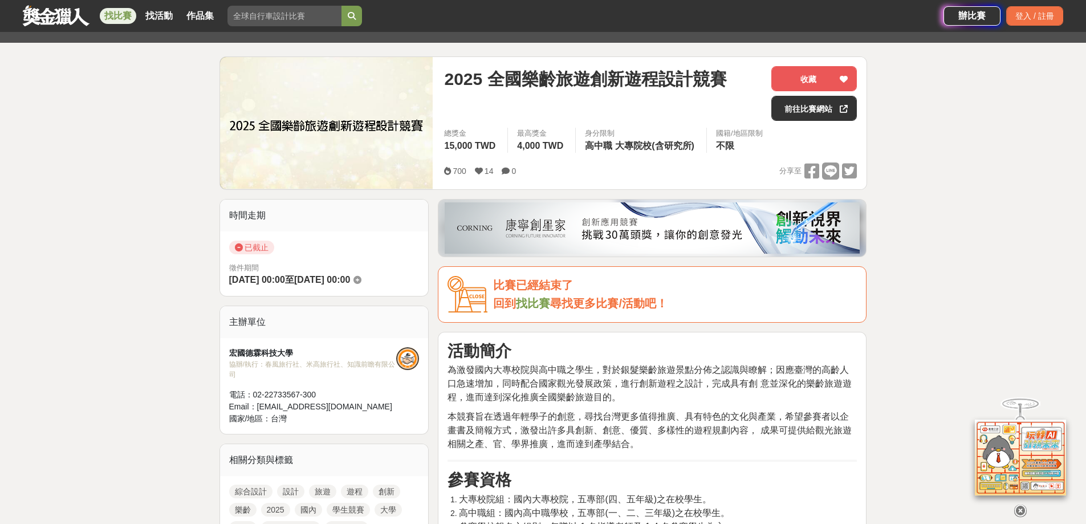
scroll to position [228, 0]
